Goal: Task Accomplishment & Management: Complete application form

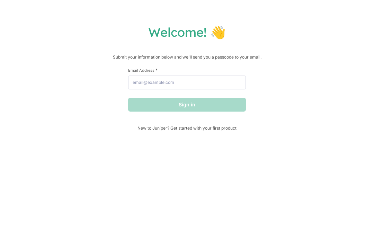
click at [273, 14] on div "Welcome! 👋 Submit your information below and we'll send you a passcode to your …" at bounding box center [187, 122] width 374 height 245
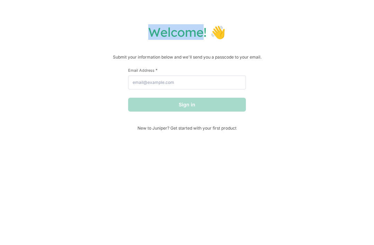
click at [273, 14] on div "Welcome! 👋 Submit your information below and we'll send you a passcode to your …" at bounding box center [187, 122] width 374 height 245
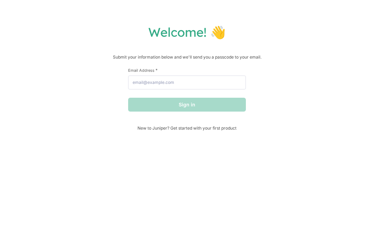
click at [273, 14] on div "Welcome! 👋 Submit your information below and we'll send you a passcode to your …" at bounding box center [187, 122] width 374 height 245
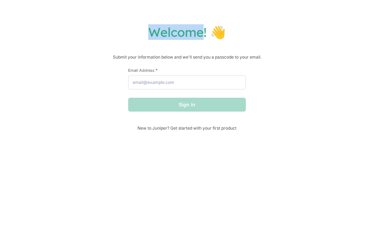
click at [273, 14] on div "Welcome! 👋 Submit your information below and we'll send you a passcode to your …" at bounding box center [187, 122] width 374 height 245
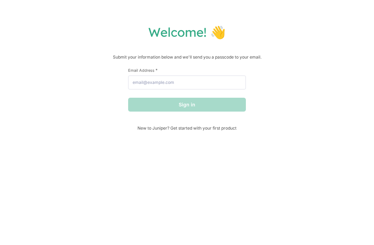
click at [273, 14] on div "Welcome! 👋 Submit your information below and we'll send you a passcode to your …" at bounding box center [187, 122] width 374 height 245
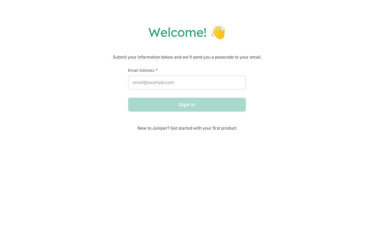
click at [273, 14] on div "Welcome! 👋 Submit your information below and we'll send you a passcode to your …" at bounding box center [187, 122] width 374 height 245
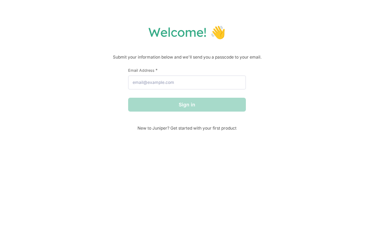
click at [273, 14] on div "Welcome! 👋 Submit your information below and we'll send you a passcode to your …" at bounding box center [187, 122] width 374 height 245
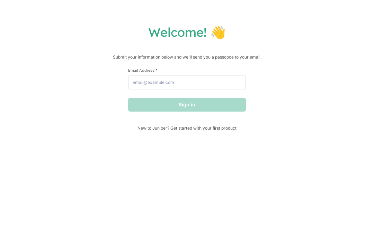
click at [273, 14] on div "Welcome! 👋 Submit your information below and we'll send you a passcode to your …" at bounding box center [187, 122] width 374 height 245
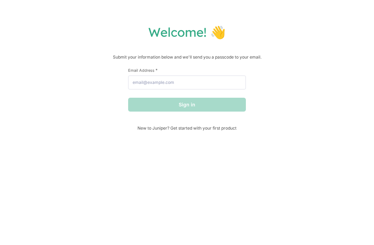
click at [273, 14] on div "Welcome! 👋 Submit your information below and we'll send you a passcode to your …" at bounding box center [187, 122] width 374 height 245
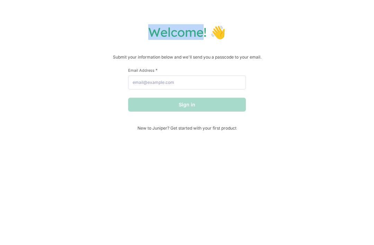
click at [273, 14] on div "Welcome! 👋 Submit your information below and we'll send you a passcode to your …" at bounding box center [187, 122] width 374 height 245
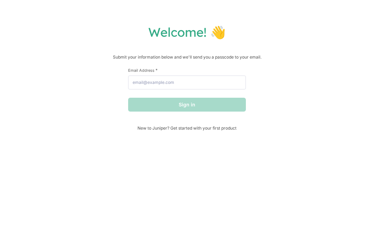
click at [273, 14] on div "Welcome! 👋 Submit your information below and we'll send you a passcode to your …" at bounding box center [187, 122] width 374 height 245
click at [272, 14] on div "Welcome! 👋 Submit your information below and we'll send you a passcode to your …" at bounding box center [187, 122] width 374 height 245
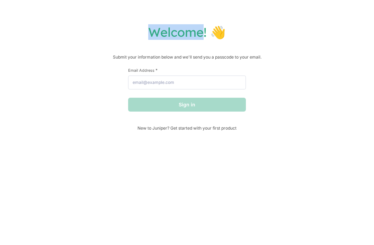
click at [273, 14] on div "Welcome! 👋 Submit your information below and we'll send you a passcode to your …" at bounding box center [187, 122] width 374 height 245
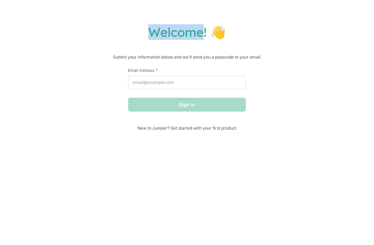
click at [272, 14] on div "Welcome! 👋 Submit your information below and we'll send you a passcode to your …" at bounding box center [187, 122] width 374 height 245
click at [273, 14] on div "Welcome! 👋 Submit your information below and we'll send you a passcode to your …" at bounding box center [187, 122] width 374 height 245
click at [272, 14] on div "Welcome! 👋 Submit your information below and we'll send you a passcode to your …" at bounding box center [187, 122] width 374 height 245
click at [273, 14] on div "Welcome! 👋 Submit your information below and we'll send you a passcode to your …" at bounding box center [187, 122] width 374 height 245
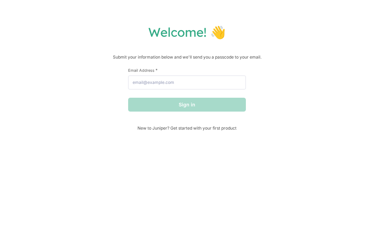
click at [273, 14] on div "Welcome! 👋 Submit your information below and we'll send you a passcode to your …" at bounding box center [187, 122] width 374 height 245
click at [272, 14] on div "Welcome! 👋 Submit your information below and we'll send you a passcode to your …" at bounding box center [187, 122] width 374 height 245
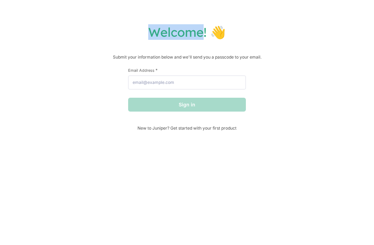
click at [273, 14] on div "Welcome! 👋 Submit your information below and we'll send you a passcode to your …" at bounding box center [187, 122] width 374 height 245
click at [272, 14] on div "Welcome! 👋 Submit your information below and we'll send you a passcode to your …" at bounding box center [187, 122] width 374 height 245
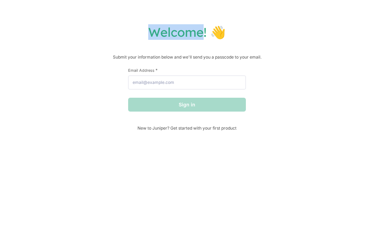
click at [273, 14] on div "Welcome! 👋 Submit your information below and we'll send you a passcode to your …" at bounding box center [187, 122] width 374 height 245
click at [272, 14] on div "Welcome! 👋 Submit your information below and we'll send you a passcode to your …" at bounding box center [187, 122] width 374 height 245
click at [273, 14] on div "Welcome! 👋 Submit your information below and we'll send you a passcode to your …" at bounding box center [187, 122] width 374 height 245
click at [272, 14] on div "Welcome! 👋 Submit your information below and we'll send you a passcode to your …" at bounding box center [187, 122] width 374 height 245
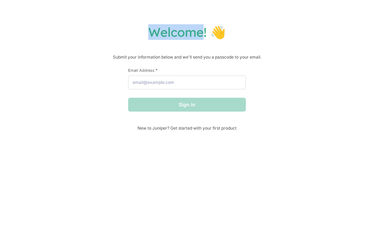
click at [273, 14] on div "Welcome! 👋 Submit your information below and we'll send you a passcode to your …" at bounding box center [187, 122] width 374 height 245
click at [272, 14] on div "Welcome! 👋 Submit your information below and we'll send you a passcode to your …" at bounding box center [187, 122] width 374 height 245
click at [273, 14] on div "Welcome! 👋 Submit your information below and we'll send you a passcode to your …" at bounding box center [187, 122] width 374 height 245
click at [272, 14] on div "Welcome! 👋 Submit your information below and we'll send you a passcode to your …" at bounding box center [187, 122] width 374 height 245
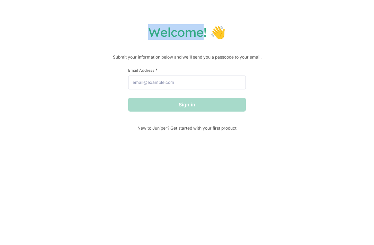
click at [272, 14] on div "Welcome! 👋 Submit your information below and we'll send you a passcode to your …" at bounding box center [187, 122] width 374 height 245
click at [273, 14] on div "Welcome! 👋 Submit your information below and we'll send you a passcode to your …" at bounding box center [187, 122] width 374 height 245
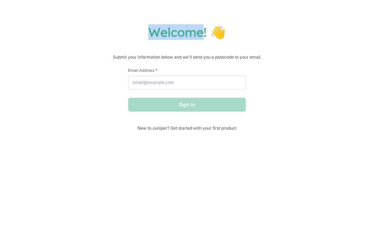
click at [273, 14] on div "Welcome! 👋 Submit your information below and we'll send you a passcode to your …" at bounding box center [187, 122] width 374 height 245
click at [272, 14] on div "Welcome! 👋 Submit your information below and we'll send you a passcode to your …" at bounding box center [187, 122] width 374 height 245
click at [273, 14] on div "Welcome! 👋 Submit your information below and we'll send you a passcode to your …" at bounding box center [187, 122] width 374 height 245
click at [272, 14] on div "Welcome! 👋 Submit your information below and we'll send you a passcode to your …" at bounding box center [187, 122] width 374 height 245
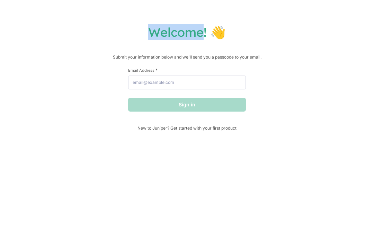
click at [273, 14] on div "Welcome! 👋 Submit your information below and we'll send you a passcode to your …" at bounding box center [187, 122] width 374 height 245
click at [272, 14] on div "Welcome! 👋 Submit your information below and we'll send you a passcode to your …" at bounding box center [187, 122] width 374 height 245
click at [273, 14] on div "Welcome! 👋 Submit your information below and we'll send you a passcode to your …" at bounding box center [187, 122] width 374 height 245
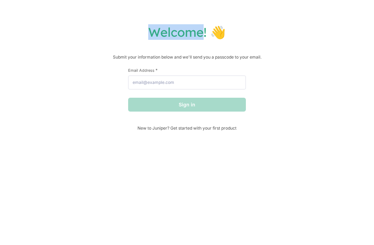
click at [273, 14] on div "Welcome! 👋 Submit your information below and we'll send you a passcode to your …" at bounding box center [187, 122] width 374 height 245
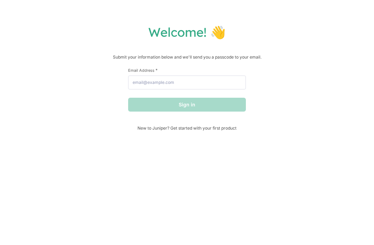
click at [273, 14] on div "Welcome! 👋 Submit your information below and we'll send you a passcode to your …" at bounding box center [187, 122] width 374 height 245
click at [272, 14] on div "Welcome! 👋 Submit your information below and we'll send you a passcode to your …" at bounding box center [187, 122] width 374 height 245
click at [273, 14] on div "Welcome! 👋 Submit your information below and we'll send you a passcode to your …" at bounding box center [187, 122] width 374 height 245
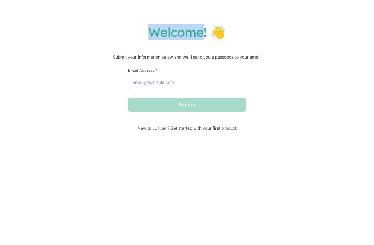
click at [273, 14] on div "Welcome! 👋 Submit your information below and we'll send you a passcode to your …" at bounding box center [187, 122] width 374 height 245
click at [272, 14] on div "Welcome! 👋 Submit your information below and we'll send you a passcode to your …" at bounding box center [187, 122] width 374 height 245
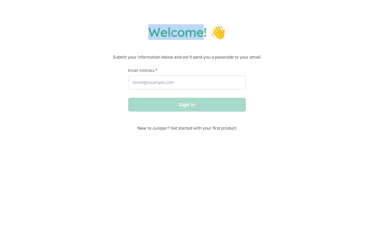
click at [272, 14] on div "Welcome! 👋 Submit your information below and we'll send you a passcode to your …" at bounding box center [187, 122] width 374 height 245
click at [273, 14] on div "Welcome! 👋 Submit your information below and we'll send you a passcode to your …" at bounding box center [187, 122] width 374 height 245
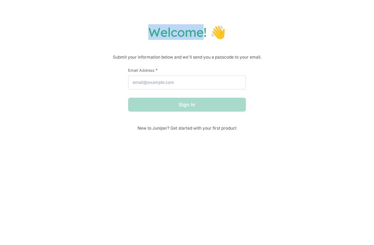
click at [273, 14] on div "Welcome! 👋 Submit your information below and we'll send you a passcode to your …" at bounding box center [187, 122] width 374 height 245
click at [272, 14] on div "Welcome! 👋 Submit your information below and we'll send you a passcode to your …" at bounding box center [187, 122] width 374 height 245
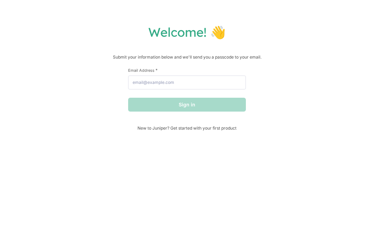
click at [273, 14] on div "Welcome! 👋 Submit your information below and we'll send you a passcode to your …" at bounding box center [187, 122] width 374 height 245
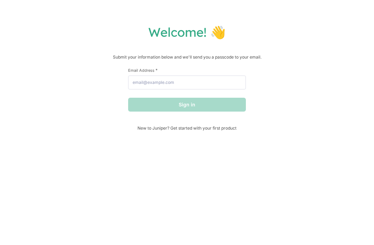
click at [273, 14] on div "Welcome! 👋 Submit your information below and we'll send you a passcode to your …" at bounding box center [187, 122] width 374 height 245
click at [272, 14] on div "Welcome! 👋 Submit your information below and we'll send you a passcode to your …" at bounding box center [187, 122] width 374 height 245
click at [273, 14] on div "Welcome! 👋 Submit your information below and we'll send you a passcode to your …" at bounding box center [187, 122] width 374 height 245
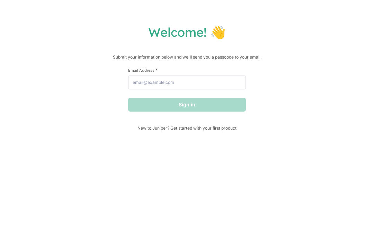
click at [272, 14] on div "Welcome! 👋 Submit your information below and we'll send you a passcode to your …" at bounding box center [187, 122] width 374 height 245
click at [273, 14] on div "Welcome! 👋 Submit your information below and we'll send you a passcode to your …" at bounding box center [187, 122] width 374 height 245
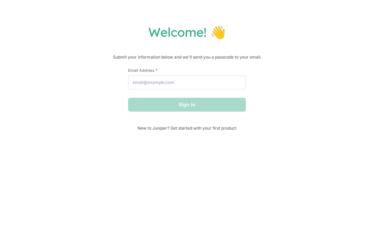
click at [273, 14] on div "Welcome! 👋 Submit your information below and we'll send you a passcode to your …" at bounding box center [187, 122] width 374 height 245
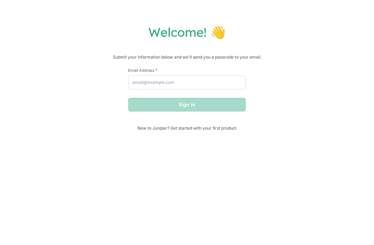
click at [272, 14] on div "Welcome! 👋 Submit your information below and we'll send you a passcode to your …" at bounding box center [187, 122] width 374 height 245
click at [273, 14] on div "Welcome! 👋 Submit your information below and we'll send you a passcode to your …" at bounding box center [187, 122] width 374 height 245
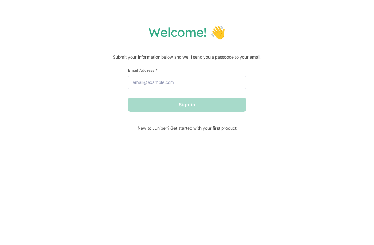
click at [273, 14] on div "Welcome! 👋 Submit your information below and we'll send you a passcode to your …" at bounding box center [187, 122] width 374 height 245
click at [272, 14] on div "Welcome! 👋 Submit your information below and we'll send you a passcode to your …" at bounding box center [187, 122] width 374 height 245
click at [273, 14] on div "Welcome! 👋 Submit your information below and we'll send you a passcode to your …" at bounding box center [187, 122] width 374 height 245
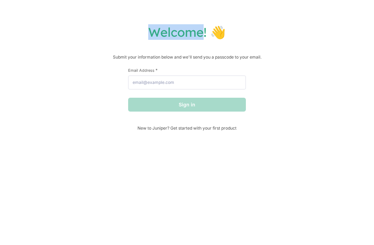
click at [273, 14] on div "Welcome! 👋 Submit your information below and we'll send you a passcode to your …" at bounding box center [187, 122] width 374 height 245
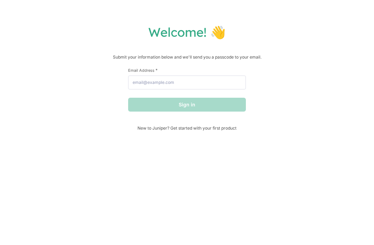
click at [273, 14] on div "Welcome! 👋 Submit your information below and we'll send you a passcode to your …" at bounding box center [187, 122] width 374 height 245
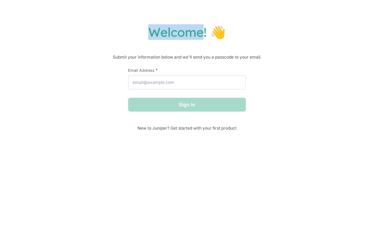
click at [273, 14] on div "Welcome! 👋 Submit your information below and we'll send you a passcode to your …" at bounding box center [187, 122] width 374 height 245
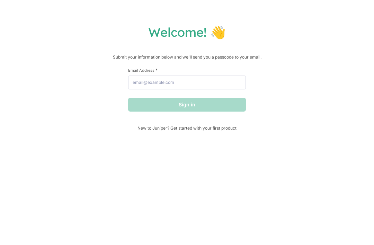
click at [273, 14] on div "Welcome! 👋 Submit your information below and we'll send you a passcode to your …" at bounding box center [187, 122] width 374 height 245
click at [272, 14] on div "Welcome! 👋 Submit your information below and we'll send you a passcode to your …" at bounding box center [187, 122] width 374 height 245
click at [273, 14] on div "Welcome! 👋 Submit your information below and we'll send you a passcode to your …" at bounding box center [187, 122] width 374 height 245
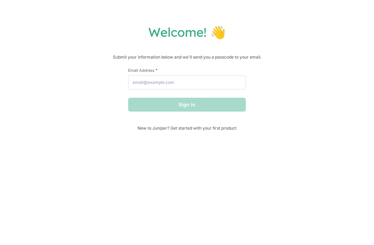
click at [273, 14] on div "Welcome! 👋 Submit your information below and we'll send you a passcode to your …" at bounding box center [187, 122] width 374 height 245
click at [272, 14] on div "Welcome! 👋 Submit your information below and we'll send you a passcode to your …" at bounding box center [187, 122] width 374 height 245
click at [273, 14] on div "Welcome! 👋 Submit your information below and we'll send you a passcode to your …" at bounding box center [187, 122] width 374 height 245
click at [272, 14] on div "Welcome! 👋 Submit your information below and we'll send you a passcode to your …" at bounding box center [187, 122] width 374 height 245
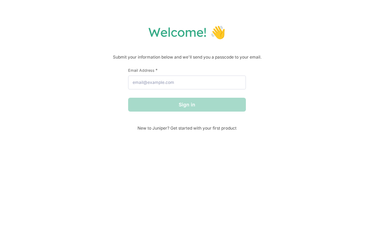
click at [272, 14] on div "Welcome! 👋 Submit your information below and we'll send you a passcode to your …" at bounding box center [187, 122] width 374 height 245
click at [273, 14] on div "Welcome! 👋 Submit your information below and we'll send you a passcode to your …" at bounding box center [187, 122] width 374 height 245
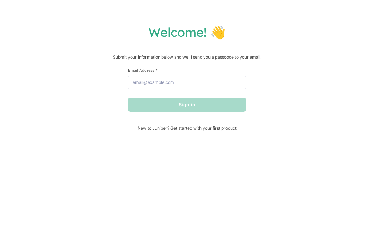
click at [273, 14] on div "Welcome! 👋 Submit your information below and we'll send you a passcode to your …" at bounding box center [187, 122] width 374 height 245
click at [272, 14] on div "Welcome! 👋 Submit your information below and we'll send you a passcode to your …" at bounding box center [187, 122] width 374 height 245
click at [273, 14] on div "Welcome! 👋 Submit your information below and we'll send you a passcode to your …" at bounding box center [187, 122] width 374 height 245
click at [272, 14] on div "Welcome! 👋 Submit your information below and we'll send you a passcode to your …" at bounding box center [187, 122] width 374 height 245
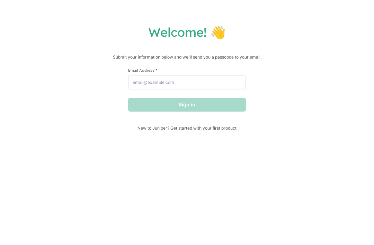
click at [272, 14] on div "Welcome! 👋 Submit your information below and we'll send you a passcode to your …" at bounding box center [187, 122] width 374 height 245
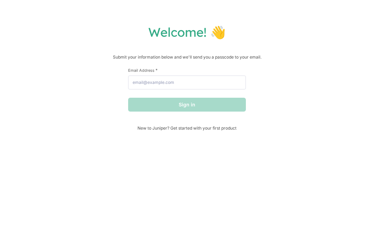
click at [273, 14] on div "Welcome! 👋 Submit your information below and we'll send you a passcode to your …" at bounding box center [187, 122] width 374 height 245
click at [272, 14] on div "Welcome! 👋 Submit your information below and we'll send you a passcode to your …" at bounding box center [187, 122] width 374 height 245
click at [273, 14] on div "Welcome! 👋 Submit your information below and we'll send you a passcode to your …" at bounding box center [187, 122] width 374 height 245
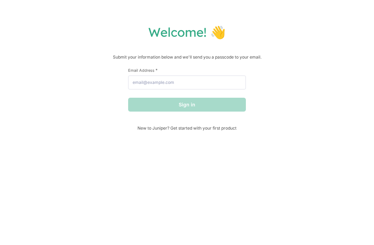
click at [272, 14] on div "Welcome! 👋 Submit your information below and we'll send you a passcode to your …" at bounding box center [187, 122] width 374 height 245
click at [273, 14] on div "Welcome! 👋 Submit your information below and we'll send you a passcode to your …" at bounding box center [187, 122] width 374 height 245
click at [272, 14] on div "Welcome! 👋 Submit your information below and we'll send you a passcode to your …" at bounding box center [187, 122] width 374 height 245
click at [273, 14] on div "Welcome! 👋 Submit your information below and we'll send you a passcode to your …" at bounding box center [187, 122] width 374 height 245
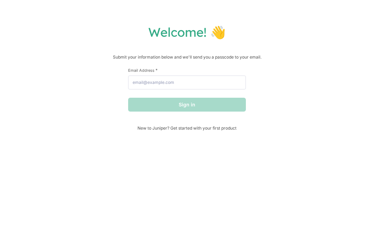
click at [272, 14] on div "Welcome! 👋 Submit your information below and we'll send you a passcode to your …" at bounding box center [187, 122] width 374 height 245
click at [273, 14] on div "Welcome! 👋 Submit your information below and we'll send you a passcode to your …" at bounding box center [187, 122] width 374 height 245
click at [272, 14] on div "Welcome! 👋 Submit your information below and we'll send you a passcode to your …" at bounding box center [187, 122] width 374 height 245
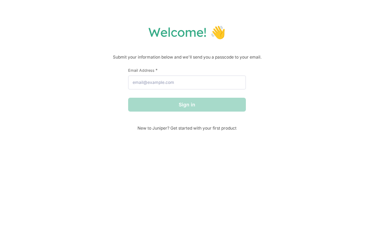
click at [273, 14] on div "Welcome! 👋 Submit your information below and we'll send you a passcode to your …" at bounding box center [187, 122] width 374 height 245
click at [272, 14] on div "Welcome! 👋 Submit your information below and we'll send you a passcode to your …" at bounding box center [187, 122] width 374 height 245
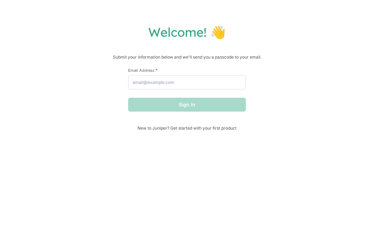
click at [273, 14] on div "Welcome! 👋 Submit your information below and we'll send you a passcode to your …" at bounding box center [187, 122] width 374 height 245
click at [272, 14] on div "Welcome! 👋 Submit your information below and we'll send you a passcode to your …" at bounding box center [187, 122] width 374 height 245
click at [273, 14] on div "Welcome! 👋 Submit your information below and we'll send you a passcode to your …" at bounding box center [187, 122] width 374 height 245
click at [272, 14] on div "Welcome! 👋 Submit your information below and we'll send you a passcode to your …" at bounding box center [187, 122] width 374 height 245
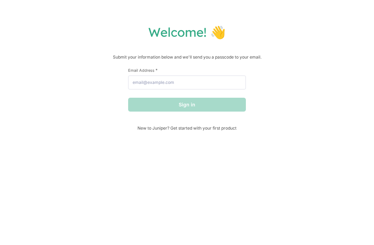
click at [272, 14] on div "Welcome! 👋 Submit your information below and we'll send you a passcode to your …" at bounding box center [187, 122] width 374 height 245
click at [273, 14] on div "Welcome! 👋 Submit your information below and we'll send you a passcode to your …" at bounding box center [187, 122] width 374 height 245
click at [272, 14] on div "Welcome! 👋 Submit your information below and we'll send you a passcode to your …" at bounding box center [187, 122] width 374 height 245
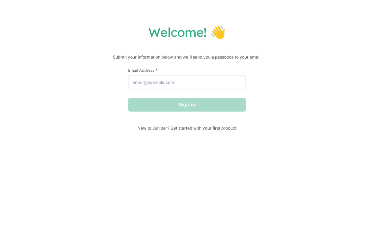
click at [273, 14] on div "Welcome! 👋 Submit your information below and we'll send you a passcode to your …" at bounding box center [187, 122] width 374 height 245
click at [272, 14] on div "Welcome! 👋 Submit your information below and we'll send you a passcode to your …" at bounding box center [187, 122] width 374 height 245
click at [273, 14] on div "Welcome! 👋 Submit your information below and we'll send you a passcode to your …" at bounding box center [187, 122] width 374 height 245
click at [272, 14] on div "Welcome! 👋 Submit your information below and we'll send you a passcode to your …" at bounding box center [187, 122] width 374 height 245
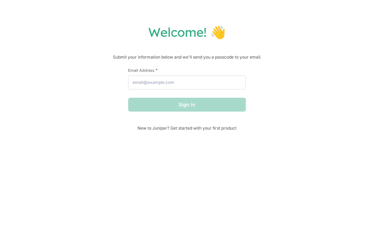
click at [272, 14] on div "Welcome! 👋 Submit your information below and we'll send you a passcode to your …" at bounding box center [187, 122] width 374 height 245
click at [273, 14] on div "Welcome! 👋 Submit your information below and we'll send you a passcode to your …" at bounding box center [187, 122] width 374 height 245
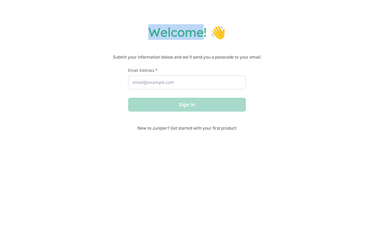
click at [273, 14] on div "Welcome! 👋 Submit your information below and we'll send you a passcode to your …" at bounding box center [187, 122] width 374 height 245
click at [272, 14] on div "Welcome! 👋 Submit your information below and we'll send you a passcode to your …" at bounding box center [187, 122] width 374 height 245
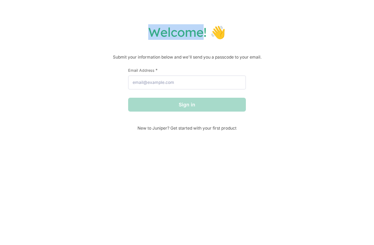
click at [273, 14] on div "Welcome! 👋 Submit your information below and we'll send you a passcode to your …" at bounding box center [187, 122] width 374 height 245
click at [272, 14] on div "Welcome! 👋 Submit your information below and we'll send you a passcode to your …" at bounding box center [187, 122] width 374 height 245
click at [273, 14] on div "Welcome! 👋 Submit your information below and we'll send you a passcode to your …" at bounding box center [187, 122] width 374 height 245
click at [272, 14] on div "Welcome! 👋 Submit your information below and we'll send you a passcode to your …" at bounding box center [187, 122] width 374 height 245
click at [273, 14] on div "Welcome! 👋 Submit your information below and we'll send you a passcode to your …" at bounding box center [187, 122] width 374 height 245
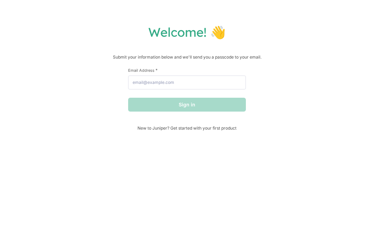
click at [272, 14] on div "Welcome! 👋 Submit your information below and we'll send you a passcode to your …" at bounding box center [187, 122] width 374 height 245
